Goal: Information Seeking & Learning: Learn about a topic

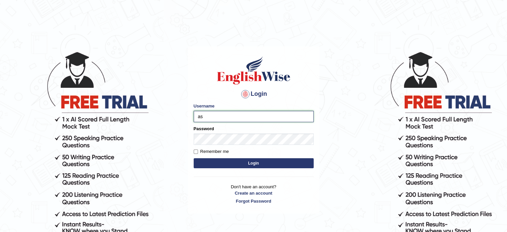
click at [235, 117] on input "as" at bounding box center [254, 116] width 120 height 11
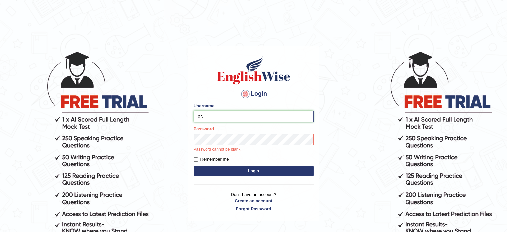
type input "asmitachapagain4391"
click at [228, 167] on button "Login" at bounding box center [254, 171] width 120 height 10
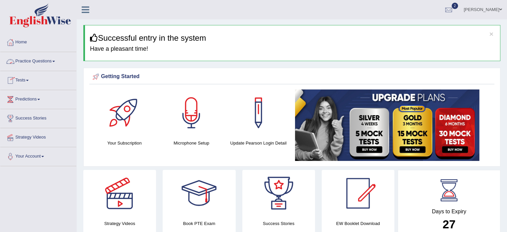
click at [56, 64] on link "Practice Questions" at bounding box center [38, 60] width 76 height 17
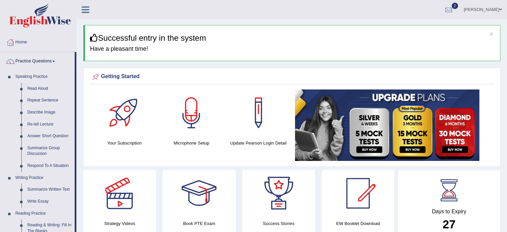
drag, startPoint x: 76, startPoint y: 82, endPoint x: 76, endPoint y: 107, distance: 25.0
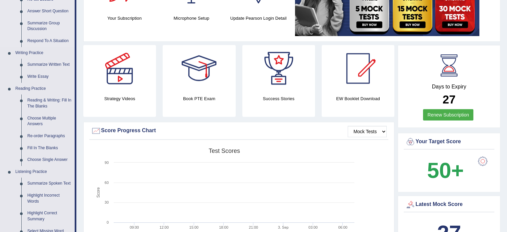
scroll to position [133, 0]
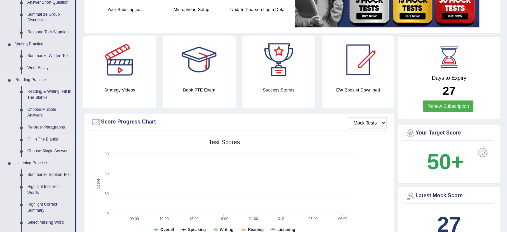
click at [46, 140] on link "Fill In The Blanks" at bounding box center [49, 139] width 50 height 12
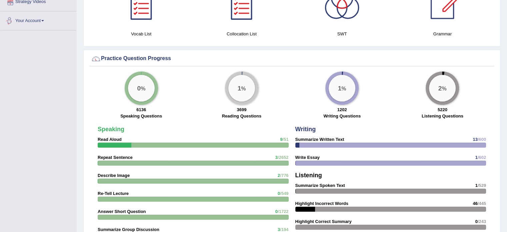
scroll to position [459, 0]
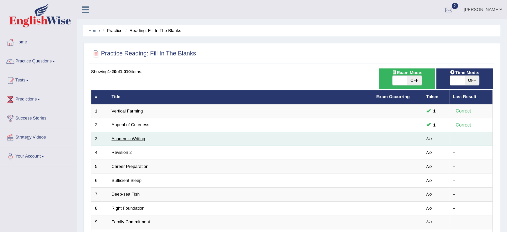
click at [135, 138] on link "Academic Writing" at bounding box center [129, 138] width 34 height 5
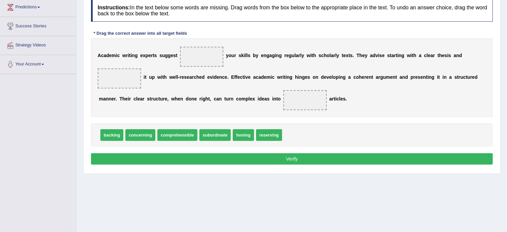
scroll to position [92, 0]
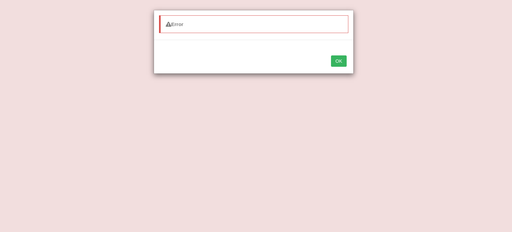
click at [339, 57] on button "OK" at bounding box center [338, 60] width 15 height 11
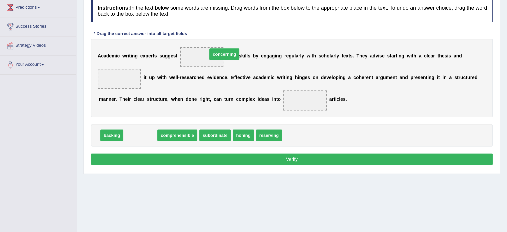
drag, startPoint x: 144, startPoint y: 132, endPoint x: 229, endPoint y: 46, distance: 121.2
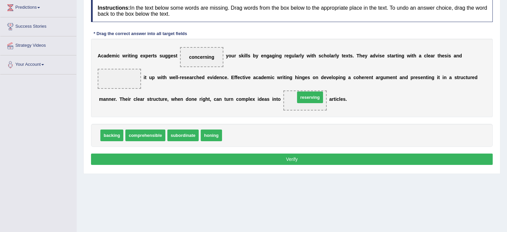
drag, startPoint x: 233, startPoint y: 135, endPoint x: 306, endPoint y: 97, distance: 82.5
click at [386, 221] on div "Home Practice Reading: Fill In The Blanks Academic Writing « Prev Next » Report…" at bounding box center [292, 74] width 430 height 333
click at [461, 80] on div "A c a d e m i c w r i t i n g e x p e r t s s u g g e s t concerning y o u r s …" at bounding box center [292, 78] width 402 height 78
drag, startPoint x: 188, startPoint y: 54, endPoint x: 150, endPoint y: 130, distance: 85.6
click at [150, 130] on div "Instructions: In the text below some words are missing. Drag words from the box…" at bounding box center [291, 83] width 405 height 174
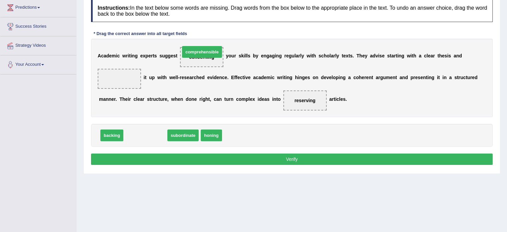
drag, startPoint x: 150, startPoint y: 130, endPoint x: 206, endPoint y: 47, distance: 100.8
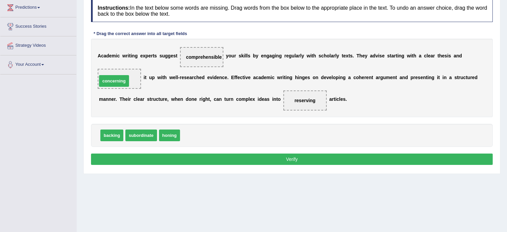
drag, startPoint x: 199, startPoint y: 138, endPoint x: 118, endPoint y: 83, distance: 97.8
click at [282, 158] on button "Verify" at bounding box center [292, 158] width 402 height 11
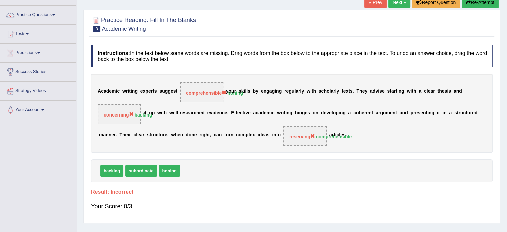
scroll to position [43, 0]
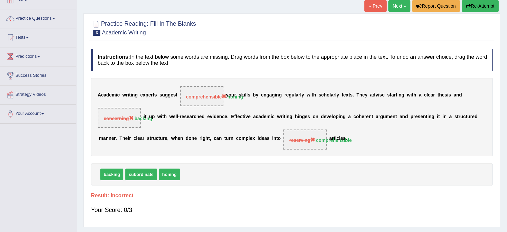
click at [484, 1] on button "Re-Attempt" at bounding box center [480, 5] width 37 height 11
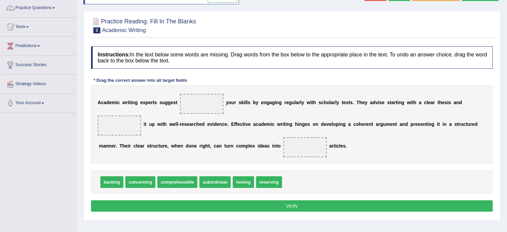
scroll to position [54, 0]
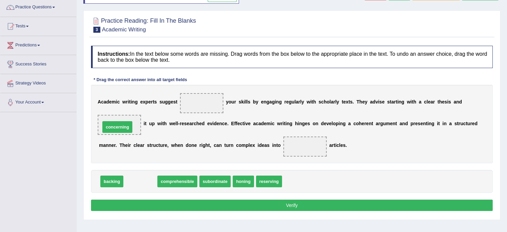
drag, startPoint x: 140, startPoint y: 181, endPoint x: 118, endPoint y: 126, distance: 58.9
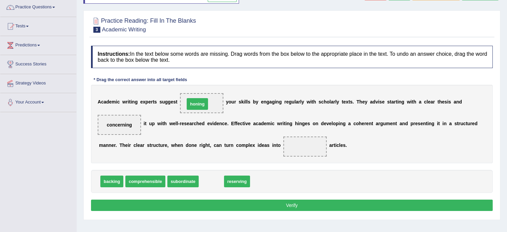
drag, startPoint x: 211, startPoint y: 180, endPoint x: 199, endPoint y: 102, distance: 78.7
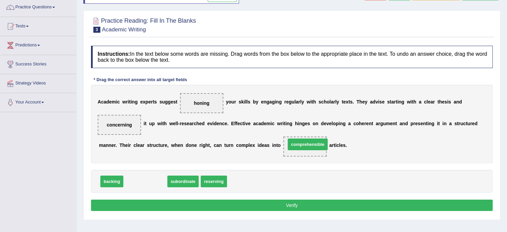
drag, startPoint x: 148, startPoint y: 180, endPoint x: 310, endPoint y: 143, distance: 165.8
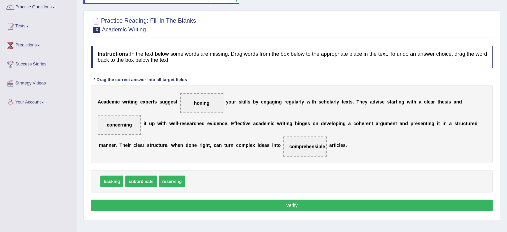
click at [286, 202] on button "Verify" at bounding box center [292, 204] width 402 height 11
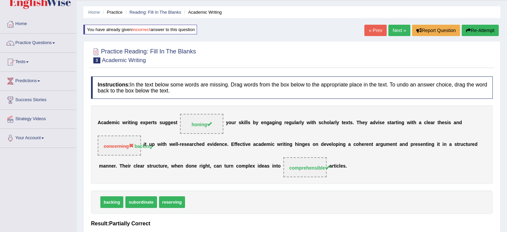
scroll to position [18, 0]
click at [399, 29] on link "Next »" at bounding box center [399, 30] width 22 height 11
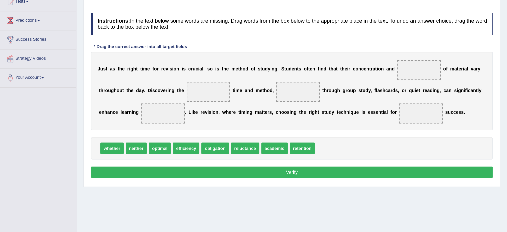
scroll to position [82, 0]
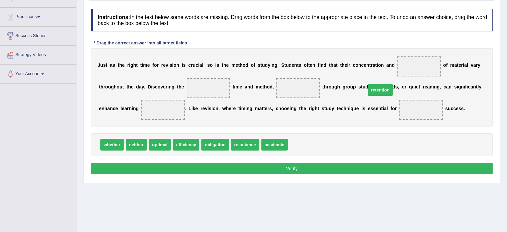
drag, startPoint x: 303, startPoint y: 142, endPoint x: 421, endPoint y: 69, distance: 139.0
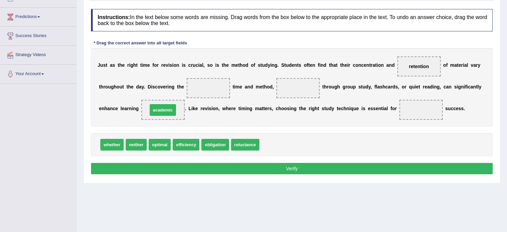
drag, startPoint x: 277, startPoint y: 144, endPoint x: 166, endPoint y: 110, distance: 117.0
drag, startPoint x: 152, startPoint y: 105, endPoint x: 163, endPoint y: 109, distance: 11.9
click at [163, 109] on span "academic" at bounding box center [162, 110] width 43 height 20
click at [163, 109] on span "academic" at bounding box center [162, 109] width 21 height 5
drag, startPoint x: 152, startPoint y: 108, endPoint x: 170, endPoint y: 108, distance: 18.4
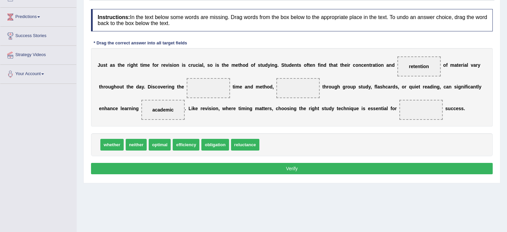
click at [170, 108] on span "academic" at bounding box center [162, 110] width 43 height 20
drag, startPoint x: 152, startPoint y: 105, endPoint x: 320, endPoint y: 94, distance: 167.8
click at [320, 94] on div "J u s t a s t h e r i g h t t i m e f o r r e v i s i o n i s c r u c i a l , s…" at bounding box center [292, 87] width 402 height 78
drag, startPoint x: 156, startPoint y: 144, endPoint x: 414, endPoint y: 109, distance: 260.2
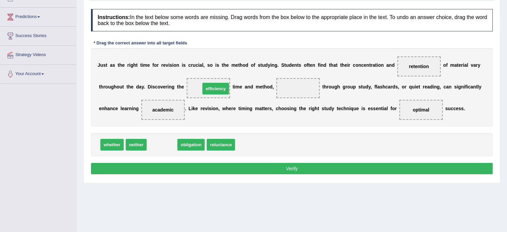
drag, startPoint x: 160, startPoint y: 143, endPoint x: 213, endPoint y: 87, distance: 76.6
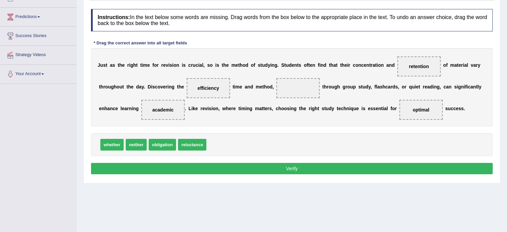
drag, startPoint x: 165, startPoint y: 114, endPoint x: 150, endPoint y: 105, distance: 17.6
click at [150, 105] on span "academic" at bounding box center [162, 110] width 43 height 20
drag, startPoint x: 150, startPoint y: 105, endPoint x: 164, endPoint y: 112, distance: 15.8
click at [164, 112] on span "academic" at bounding box center [162, 110] width 43 height 20
click at [153, 108] on span "academic" at bounding box center [162, 109] width 21 height 5
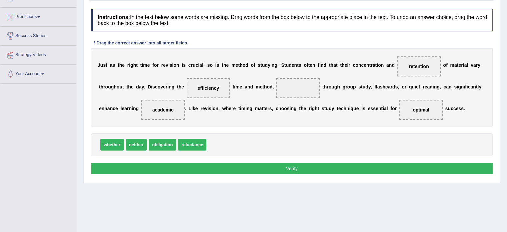
click at [155, 109] on span "academic" at bounding box center [162, 109] width 21 height 5
drag, startPoint x: 155, startPoint y: 109, endPoint x: 308, endPoint y: 124, distance: 153.9
click at [308, 124] on span "academic" at bounding box center [309, 125] width 28 height 12
drag, startPoint x: 165, startPoint y: 108, endPoint x: 423, endPoint y: 108, distance: 258.1
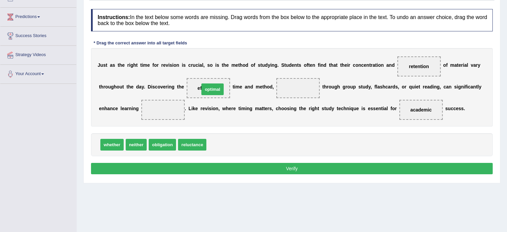
drag, startPoint x: 218, startPoint y: 142, endPoint x: 211, endPoint y: 84, distance: 58.4
drag, startPoint x: 225, startPoint y: 144, endPoint x: 302, endPoint y: 89, distance: 94.5
click at [296, 85] on span "efficiency" at bounding box center [298, 87] width 22 height 5
drag, startPoint x: 296, startPoint y: 85, endPoint x: 228, endPoint y: 146, distance: 92.1
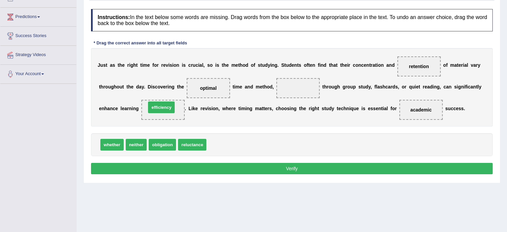
drag, startPoint x: 222, startPoint y: 145, endPoint x: 162, endPoint y: 108, distance: 70.7
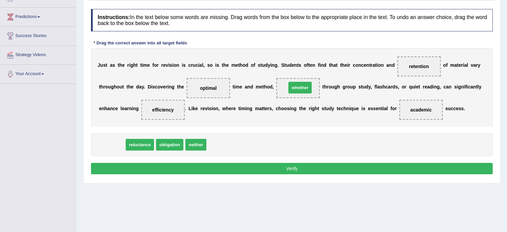
drag, startPoint x: 109, startPoint y: 145, endPoint x: 297, endPoint y: 88, distance: 196.6
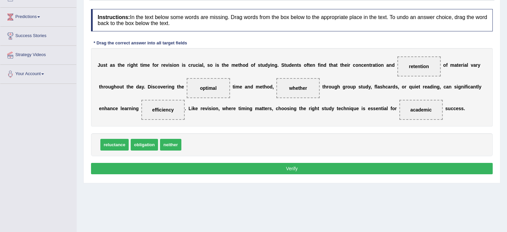
click at [277, 165] on button "Verify" at bounding box center [292, 168] width 402 height 11
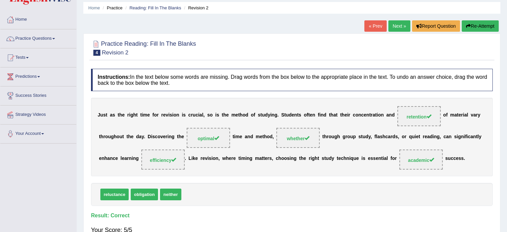
scroll to position [24, 0]
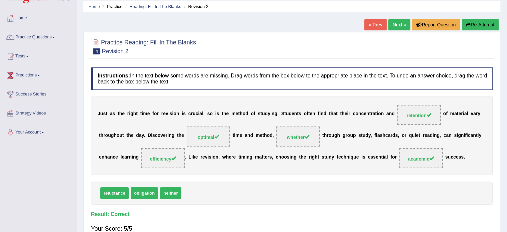
click at [475, 23] on button "Re-Attempt" at bounding box center [480, 24] width 37 height 11
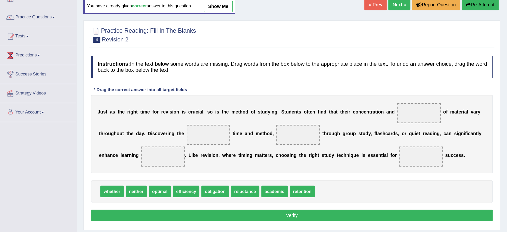
scroll to position [33, 0]
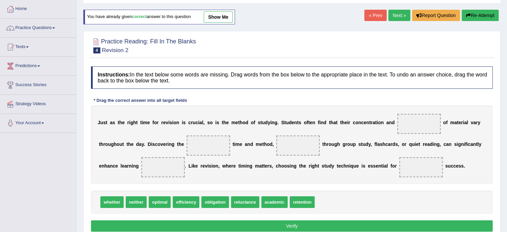
click at [397, 17] on link "Next »" at bounding box center [399, 15] width 22 height 11
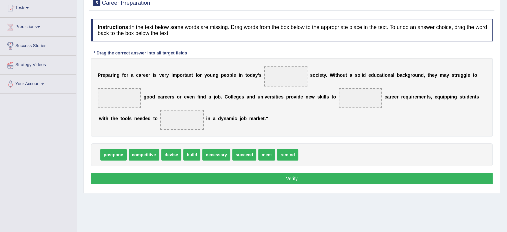
scroll to position [74, 0]
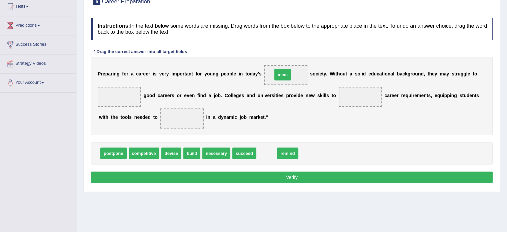
drag, startPoint x: 267, startPoint y: 154, endPoint x: 283, endPoint y: 75, distance: 80.0
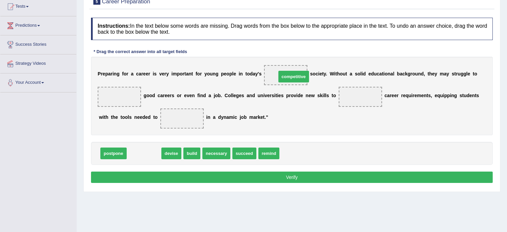
drag, startPoint x: 143, startPoint y: 153, endPoint x: 292, endPoint y: 76, distance: 168.2
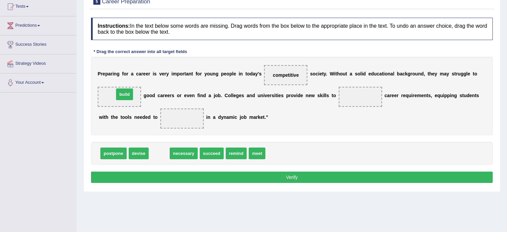
drag, startPoint x: 159, startPoint y: 153, endPoint x: 126, endPoint y: 98, distance: 63.9
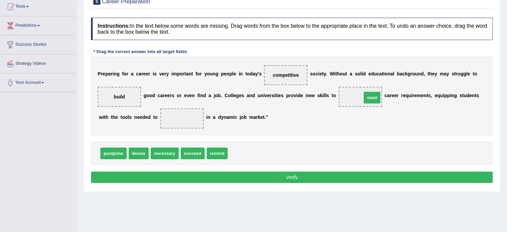
drag, startPoint x: 239, startPoint y: 153, endPoint x: 373, endPoint y: 97, distance: 145.3
drag, startPoint x: 192, startPoint y: 154, endPoint x: 190, endPoint y: 121, distance: 32.7
click at [291, 176] on button "Verify" at bounding box center [292, 176] width 402 height 11
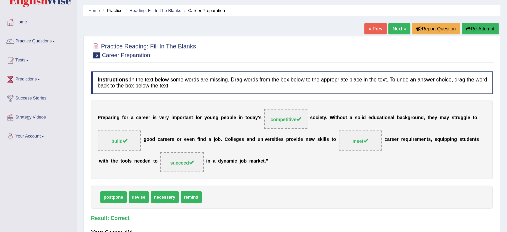
scroll to position [19, 0]
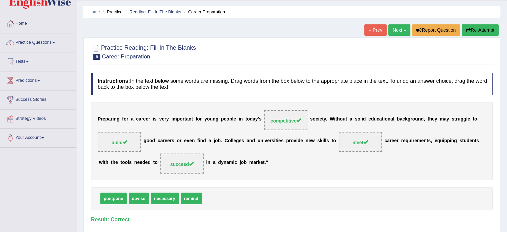
click at [399, 29] on link "Next »" at bounding box center [399, 29] width 22 height 11
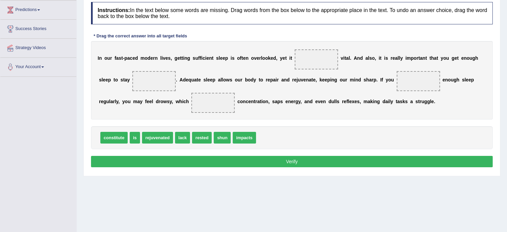
scroll to position [90, 0]
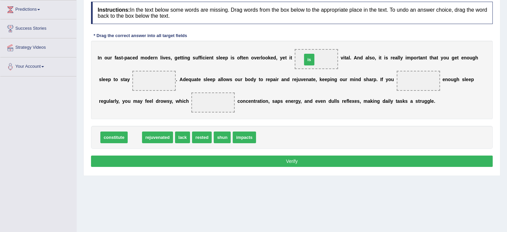
drag, startPoint x: 135, startPoint y: 137, endPoint x: 309, endPoint y: 59, distance: 191.1
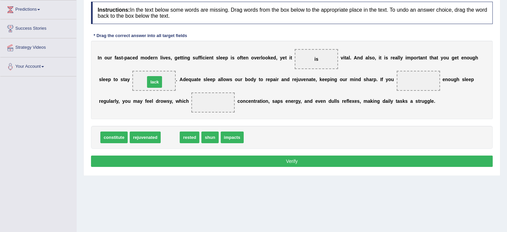
drag, startPoint x: 169, startPoint y: 139, endPoint x: 154, endPoint y: 84, distance: 57.2
drag, startPoint x: 168, startPoint y: 137, endPoint x: 339, endPoint y: 98, distance: 175.1
click at [248, 112] on span "rested" at bounding box center [238, 118] width 20 height 12
drag, startPoint x: 175, startPoint y: 137, endPoint x: 421, endPoint y: 80, distance: 253.0
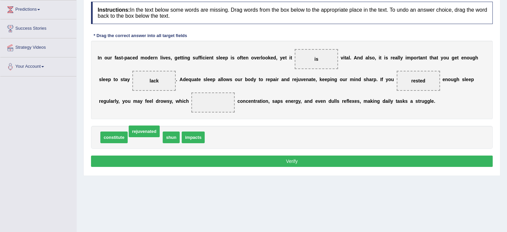
drag, startPoint x: 143, startPoint y: 134, endPoint x: 141, endPoint y: 129, distance: 5.8
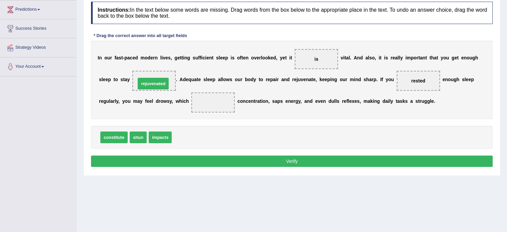
drag, startPoint x: 189, startPoint y: 137, endPoint x: 153, endPoint y: 83, distance: 64.6
drag, startPoint x: 180, startPoint y: 134, endPoint x: 420, endPoint y: 80, distance: 246.2
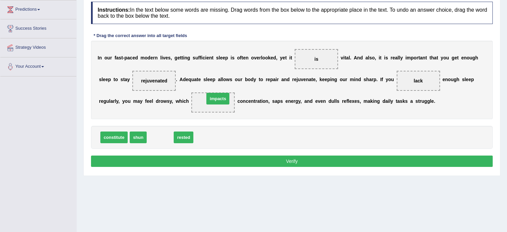
drag, startPoint x: 162, startPoint y: 135, endPoint x: 220, endPoint y: 96, distance: 69.5
drag, startPoint x: 159, startPoint y: 139, endPoint x: 147, endPoint y: 85, distance: 55.2
click at [294, 158] on button "Verify" at bounding box center [292, 160] width 402 height 11
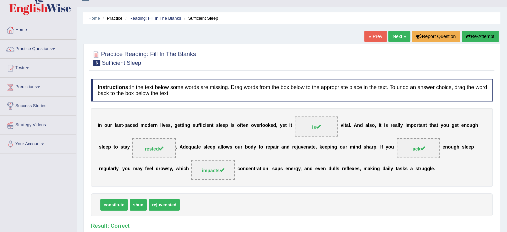
scroll to position [8, 0]
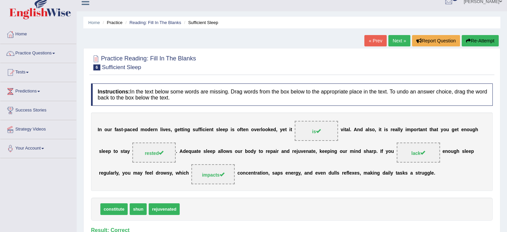
click at [397, 41] on link "Next »" at bounding box center [399, 40] width 22 height 11
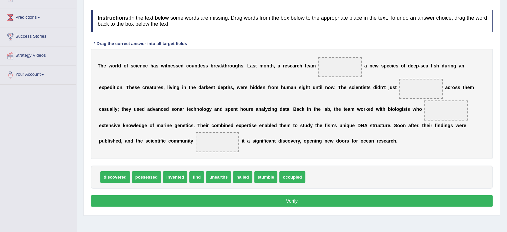
scroll to position [82, 0]
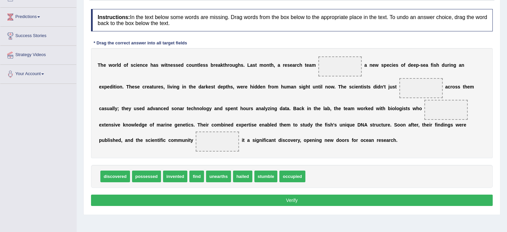
click at [167, 66] on b "n" at bounding box center [168, 64] width 3 height 5
drag, startPoint x: 120, startPoint y: 177, endPoint x: 363, endPoint y: 66, distance: 267.4
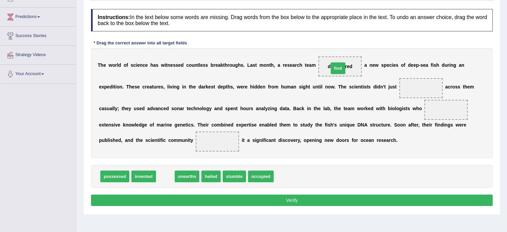
drag, startPoint x: 165, startPoint y: 176, endPoint x: 337, endPoint y: 68, distance: 203.7
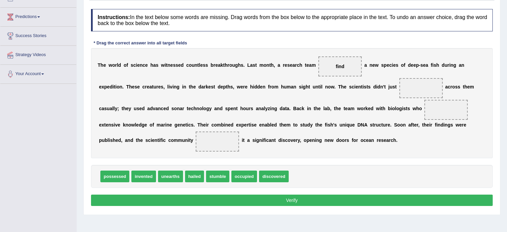
click at [244, 175] on span "occupied" at bounding box center [244, 176] width 26 height 12
drag, startPoint x: 244, startPoint y: 175, endPoint x: 423, endPoint y: 84, distance: 201.2
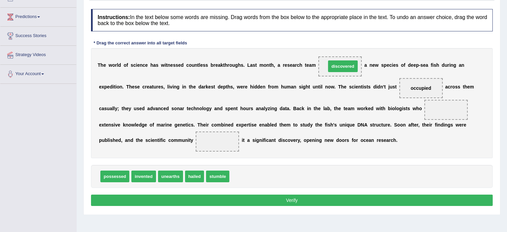
drag, startPoint x: 245, startPoint y: 178, endPoint x: 342, endPoint y: 68, distance: 146.0
drag, startPoint x: 240, startPoint y: 177, endPoint x: 257, endPoint y: 175, distance: 16.7
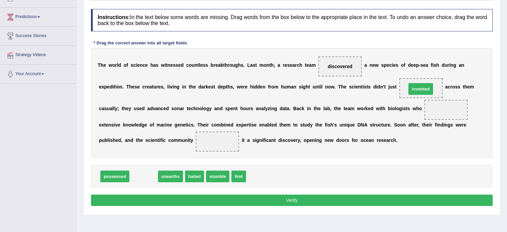
drag, startPoint x: 143, startPoint y: 176, endPoint x: 419, endPoint y: 89, distance: 290.1
click at [416, 84] on span "invented" at bounding box center [420, 88] width 43 height 20
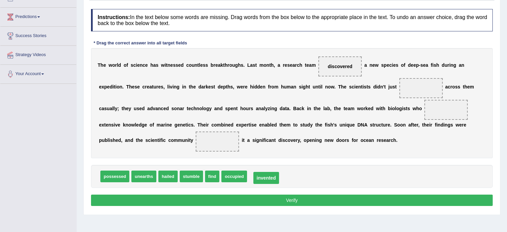
drag, startPoint x: 415, startPoint y: 88, endPoint x: 261, endPoint y: 177, distance: 178.6
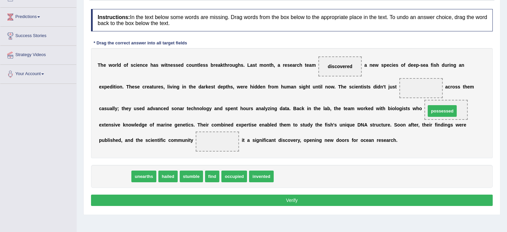
drag, startPoint x: 113, startPoint y: 174, endPoint x: 440, endPoint y: 109, distance: 333.9
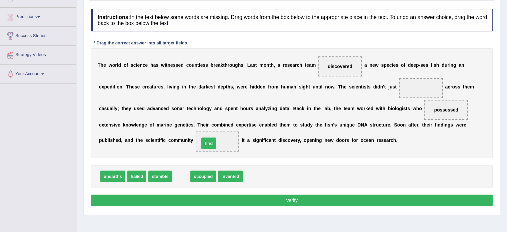
drag, startPoint x: 177, startPoint y: 176, endPoint x: 205, endPoint y: 143, distance: 42.8
drag, startPoint x: 217, startPoint y: 139, endPoint x: 240, endPoint y: 176, distance: 43.2
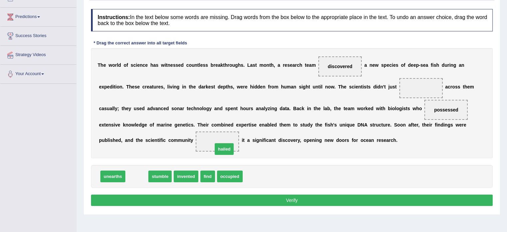
drag, startPoint x: 136, startPoint y: 177, endPoint x: 221, endPoint y: 148, distance: 90.5
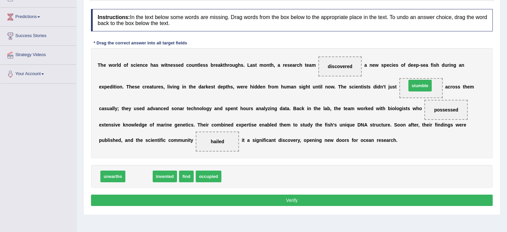
drag, startPoint x: 141, startPoint y: 175, endPoint x: 422, endPoint y: 85, distance: 295.4
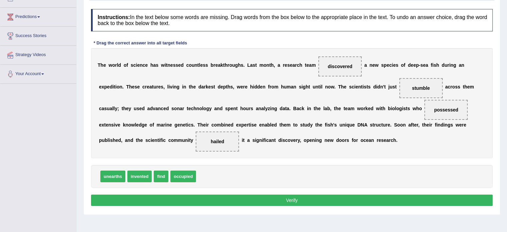
click at [276, 198] on button "Verify" at bounding box center [292, 199] width 402 height 11
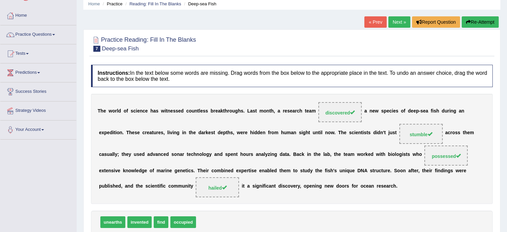
scroll to position [27, 0]
click at [394, 20] on link "Next »" at bounding box center [399, 21] width 22 height 11
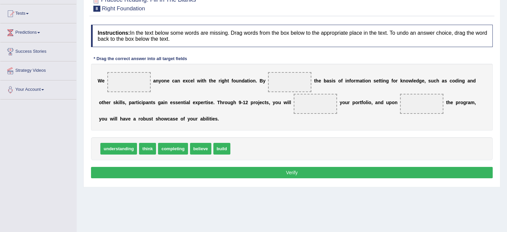
scroll to position [67, 0]
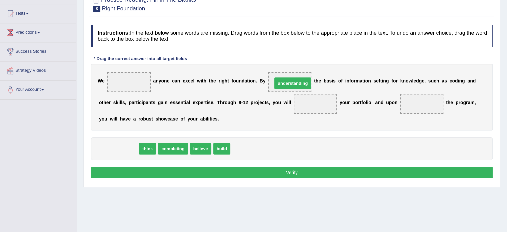
drag, startPoint x: 115, startPoint y: 149, endPoint x: 289, endPoint y: 84, distance: 186.1
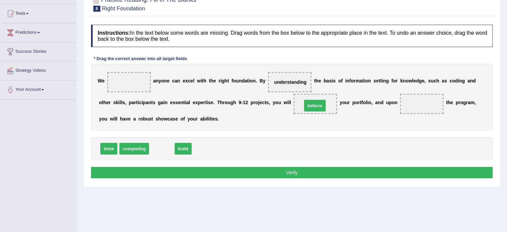
drag, startPoint x: 161, startPoint y: 147, endPoint x: 317, endPoint y: 104, distance: 162.3
drag, startPoint x: 313, startPoint y: 102, endPoint x: 184, endPoint y: 144, distance: 135.9
drag, startPoint x: 155, startPoint y: 147, endPoint x: 313, endPoint y: 106, distance: 163.2
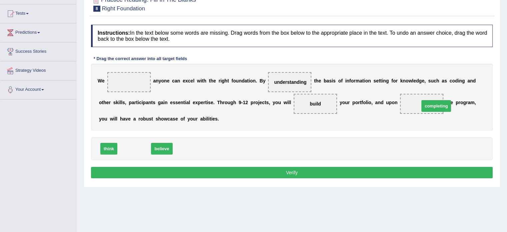
drag, startPoint x: 136, startPoint y: 148, endPoint x: 438, endPoint y: 105, distance: 305.2
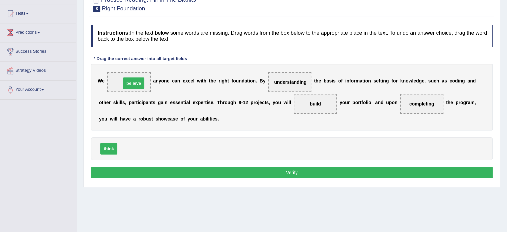
drag, startPoint x: 129, startPoint y: 148, endPoint x: 133, endPoint y: 80, distance: 68.1
click at [284, 169] on button "Verify" at bounding box center [292, 172] width 402 height 11
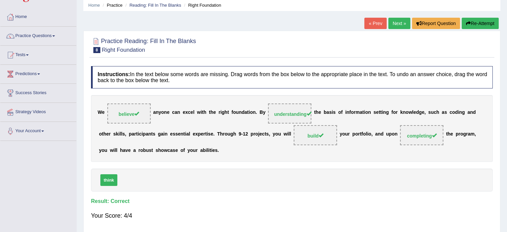
scroll to position [24, 0]
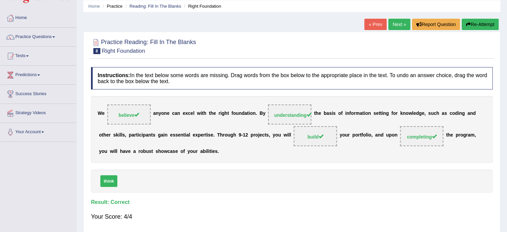
click at [400, 23] on link "Next »" at bounding box center [399, 24] width 22 height 11
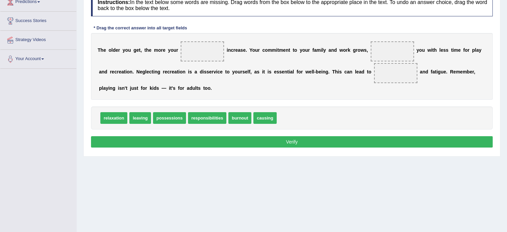
scroll to position [98, 0]
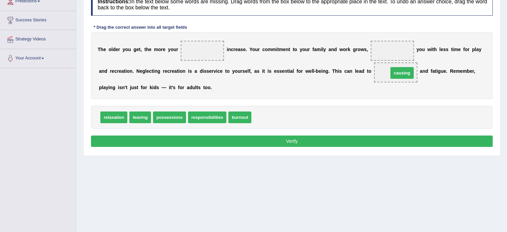
drag, startPoint x: 267, startPoint y: 117, endPoint x: 401, endPoint y: 72, distance: 141.0
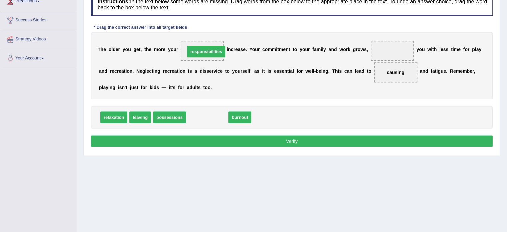
drag, startPoint x: 208, startPoint y: 115, endPoint x: 206, endPoint y: 48, distance: 67.4
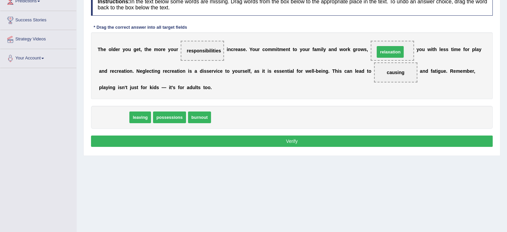
drag, startPoint x: 112, startPoint y: 118, endPoint x: 390, endPoint y: 52, distance: 285.5
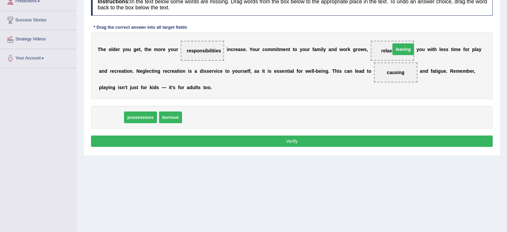
drag, startPoint x: 109, startPoint y: 118, endPoint x: 401, endPoint y: 50, distance: 299.9
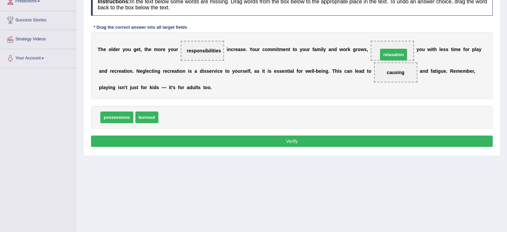
drag, startPoint x: 177, startPoint y: 116, endPoint x: 397, endPoint y: 53, distance: 228.4
drag, startPoint x: 389, startPoint y: 48, endPoint x: 192, endPoint y: 120, distance: 209.4
drag, startPoint x: 171, startPoint y: 116, endPoint x: 390, endPoint y: 49, distance: 228.4
click at [289, 142] on button "Verify" at bounding box center [292, 140] width 402 height 11
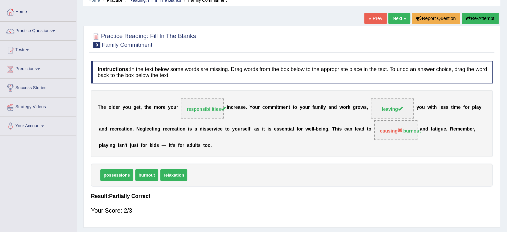
scroll to position [28, 0]
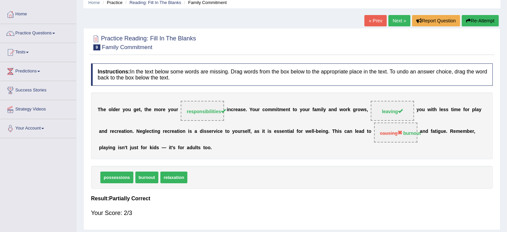
click at [394, 18] on link "Next »" at bounding box center [399, 20] width 22 height 11
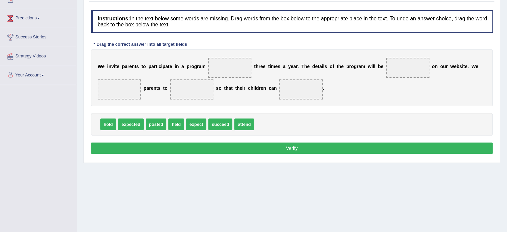
scroll to position [100, 0]
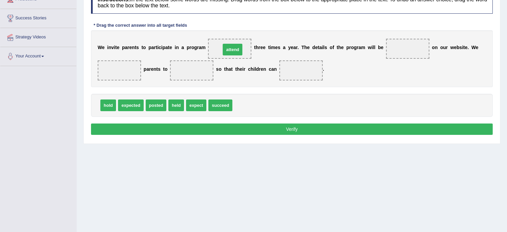
drag, startPoint x: 243, startPoint y: 107, endPoint x: 231, endPoint y: 52, distance: 56.9
drag, startPoint x: 158, startPoint y: 105, endPoint x: 406, endPoint y: 52, distance: 253.8
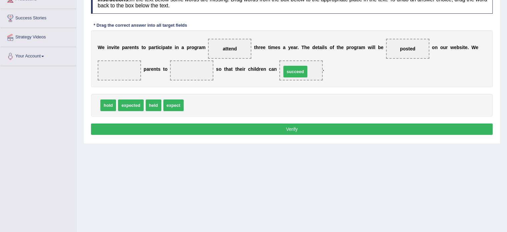
drag, startPoint x: 203, startPoint y: 105, endPoint x: 300, endPoint y: 71, distance: 103.5
drag, startPoint x: 173, startPoint y: 105, endPoint x: 184, endPoint y: 97, distance: 13.3
drag, startPoint x: 112, startPoint y: 104, endPoint x: 121, endPoint y: 69, distance: 35.9
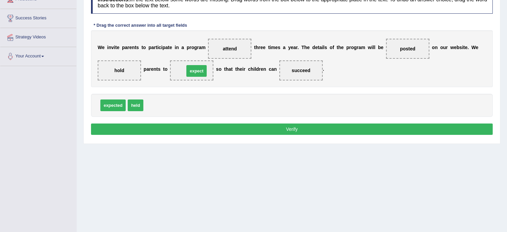
drag, startPoint x: 156, startPoint y: 105, endPoint x: 197, endPoint y: 71, distance: 52.8
drag, startPoint x: 186, startPoint y: 69, endPoint x: 101, endPoint y: 69, distance: 84.7
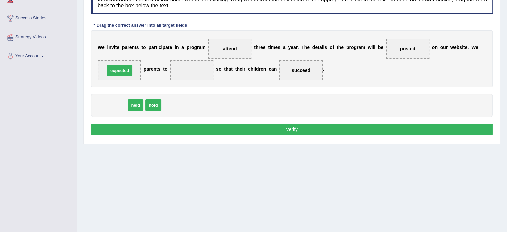
drag, startPoint x: 119, startPoint y: 104, endPoint x: 125, endPoint y: 66, distance: 38.2
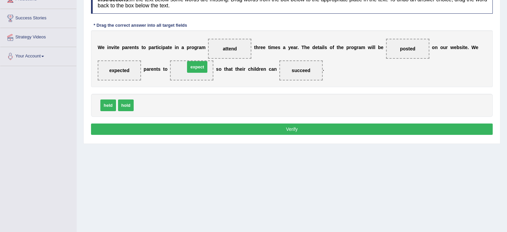
drag, startPoint x: 146, startPoint y: 104, endPoint x: 197, endPoint y: 66, distance: 63.7
drag, startPoint x: 123, startPoint y: 104, endPoint x: 194, endPoint y: 70, distance: 78.0
drag, startPoint x: 105, startPoint y: 104, endPoint x: 232, endPoint y: 49, distance: 138.3
drag, startPoint x: 137, startPoint y: 106, endPoint x: 201, endPoint y: 72, distance: 72.8
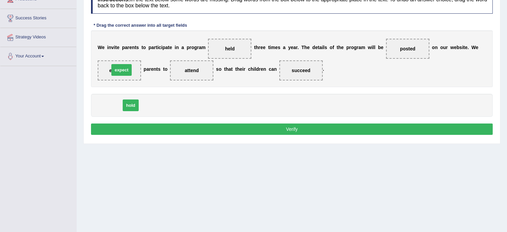
drag, startPoint x: 110, startPoint y: 107, endPoint x: 121, endPoint y: 73, distance: 36.1
click at [269, 126] on button "Verify" at bounding box center [292, 128] width 402 height 11
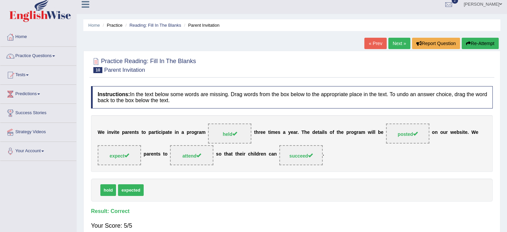
scroll to position [0, 0]
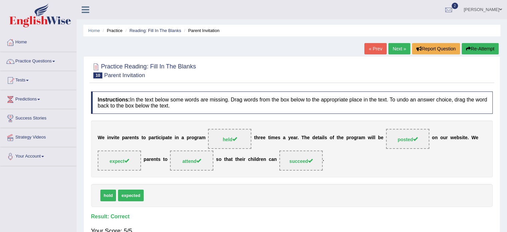
click at [393, 48] on link "Next »" at bounding box center [399, 48] width 22 height 11
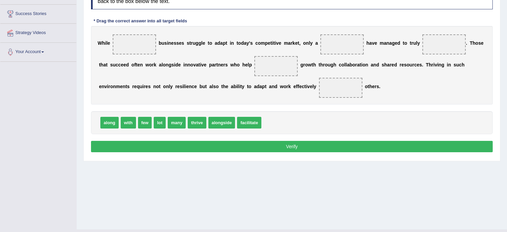
scroll to position [105, 0]
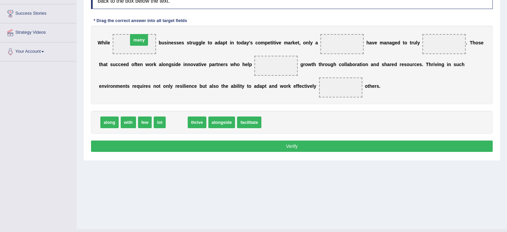
drag, startPoint x: 176, startPoint y: 121, endPoint x: 138, endPoint y: 39, distance: 89.8
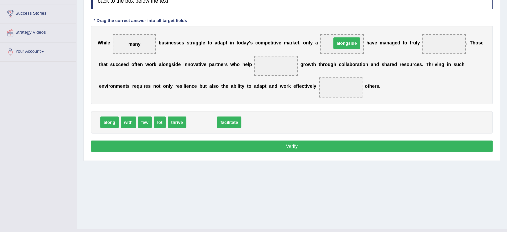
drag, startPoint x: 204, startPoint y: 122, endPoint x: 349, endPoint y: 45, distance: 164.0
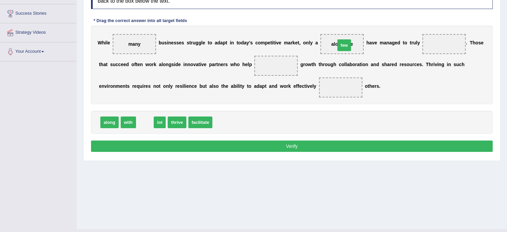
drag, startPoint x: 144, startPoint y: 123, endPoint x: 344, endPoint y: 46, distance: 213.8
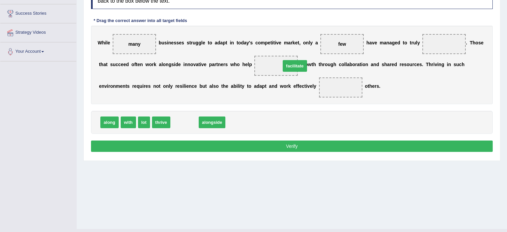
drag, startPoint x: 187, startPoint y: 120, endPoint x: 290, endPoint y: 65, distance: 116.7
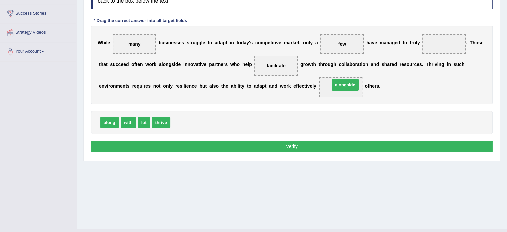
drag, startPoint x: 186, startPoint y: 122, endPoint x: 344, endPoint y: 85, distance: 161.7
drag, startPoint x: 128, startPoint y: 120, endPoint x: 202, endPoint y: 131, distance: 75.2
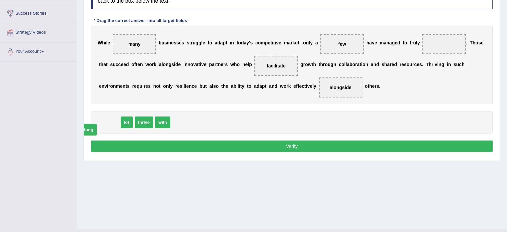
drag, startPoint x: 110, startPoint y: 120, endPoint x: 80, endPoint y: 126, distance: 30.6
click at [80, 126] on div "Home Practice Reading: Fill In The Blanks Competitive Market « Prev Next » Repo…" at bounding box center [292, 61] width 430 height 333
drag, startPoint x: 143, startPoint y: 121, endPoint x: 443, endPoint y: 44, distance: 309.2
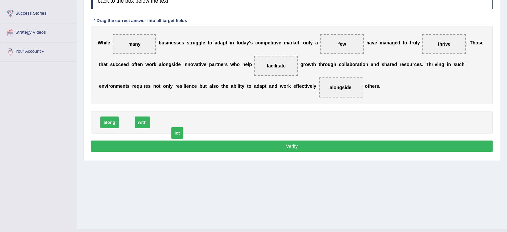
drag, startPoint x: 129, startPoint y: 121, endPoint x: 180, endPoint y: 131, distance: 52.1
click at [278, 144] on button "Verify" at bounding box center [292, 145] width 402 height 11
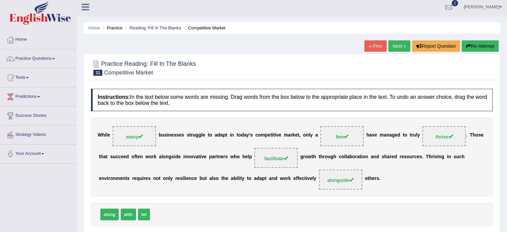
scroll to position [0, 0]
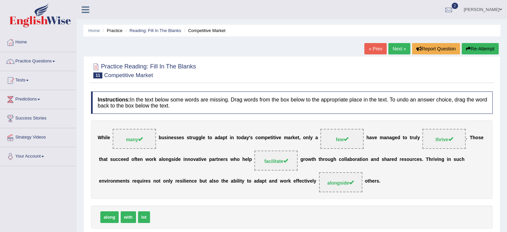
click at [396, 46] on link "Next »" at bounding box center [399, 48] width 22 height 11
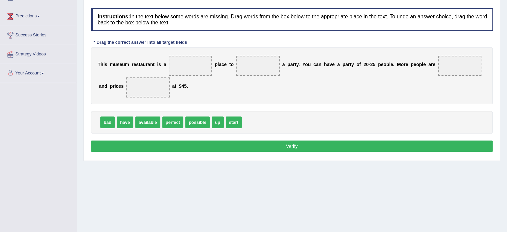
scroll to position [81, 0]
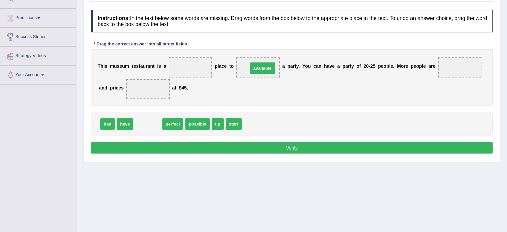
drag, startPoint x: 149, startPoint y: 124, endPoint x: 264, endPoint y: 69, distance: 127.5
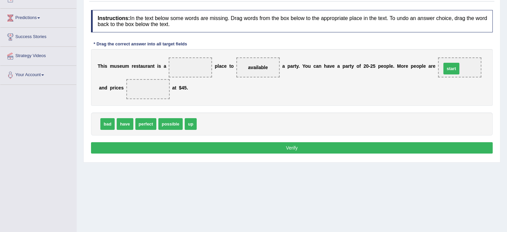
drag, startPoint x: 209, startPoint y: 124, endPoint x: 453, endPoint y: 68, distance: 250.9
drag, startPoint x: 463, startPoint y: 66, endPoint x: 236, endPoint y: 118, distance: 232.6
drag, startPoint x: 147, startPoint y: 123, endPoint x: 262, endPoint y: 69, distance: 127.1
drag, startPoint x: 204, startPoint y: 124, endPoint x: 186, endPoint y: 62, distance: 64.7
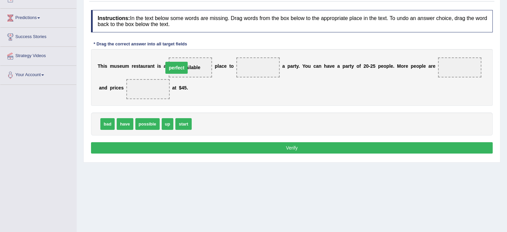
drag, startPoint x: 254, startPoint y: 67, endPoint x: 174, endPoint y: 67, distance: 80.4
drag, startPoint x: 200, startPoint y: 125, endPoint x: 254, endPoint y: 73, distance: 75.0
drag, startPoint x: 264, startPoint y: 68, endPoint x: 211, endPoint y: 131, distance: 82.1
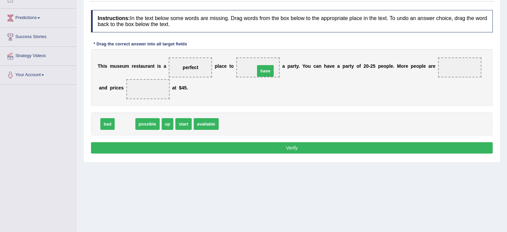
drag, startPoint x: 123, startPoint y: 121, endPoint x: 263, endPoint y: 64, distance: 151.3
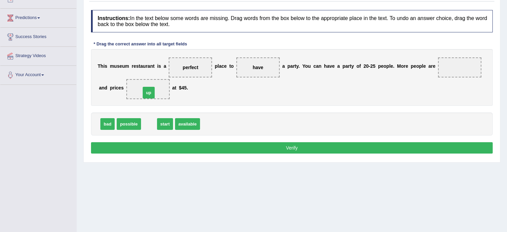
drag, startPoint x: 148, startPoint y: 124, endPoint x: 147, endPoint y: 93, distance: 31.3
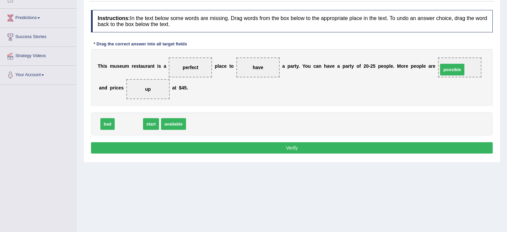
drag, startPoint x: 129, startPoint y: 121, endPoint x: 452, endPoint y: 68, distance: 327.9
drag, startPoint x: 125, startPoint y: 124, endPoint x: 143, endPoint y: 91, distance: 37.9
click at [282, 145] on button "Verify" at bounding box center [292, 147] width 402 height 11
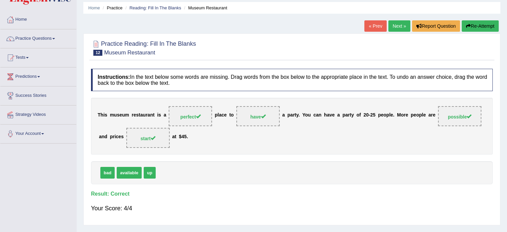
scroll to position [12, 0]
